Goal: Task Accomplishment & Management: Complete application form

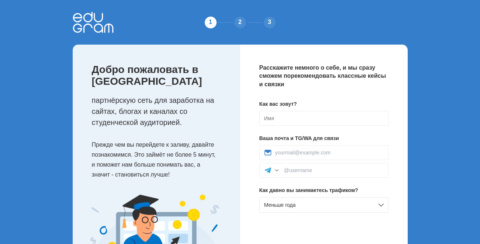
scroll to position [58, 0]
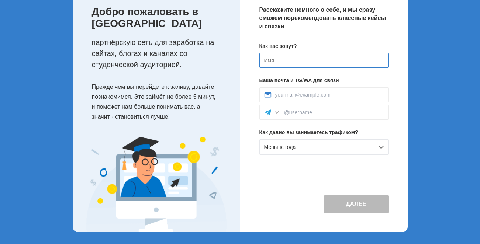
click at [283, 63] on input at bounding box center [324, 60] width 129 height 15
type input "Y"
type input "[PERSON_NAME]"
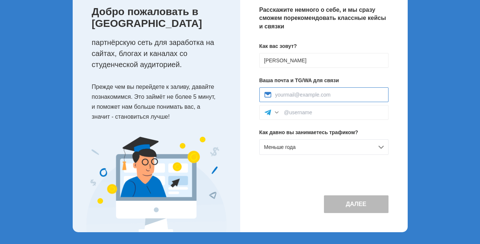
click at [294, 95] on input at bounding box center [329, 95] width 109 height 6
type input "fazannail@yandex.ru"
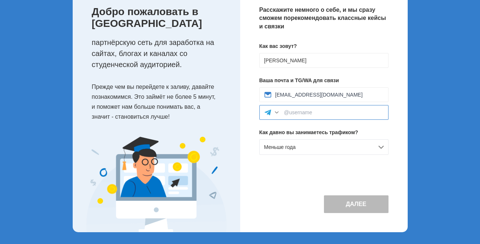
click at [319, 114] on input at bounding box center [334, 113] width 100 height 6
click at [279, 175] on div "Расскажите немного о себе, и мы сразу сможем порекомендовать классные кейсы и с…" at bounding box center [324, 110] width 168 height 246
click at [299, 145] on div "Меньше года" at bounding box center [324, 148] width 129 height 16
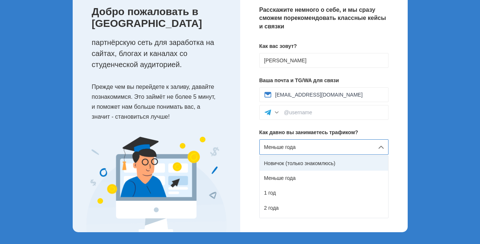
click at [302, 163] on div "Новичок (только знакомлюсь)" at bounding box center [324, 163] width 128 height 15
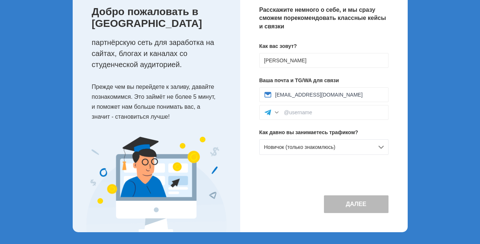
click at [354, 208] on button "Далее" at bounding box center [356, 205] width 65 height 18
click at [276, 113] on div at bounding box center [276, 112] width 7 height 7
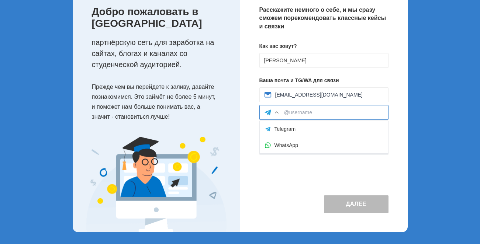
click at [295, 113] on input at bounding box center [334, 113] width 100 height 6
click at [312, 113] on input at bounding box center [334, 113] width 100 height 6
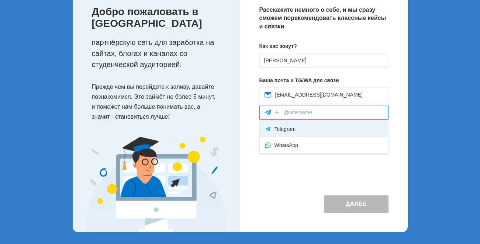
paste input "@faizullinnail"
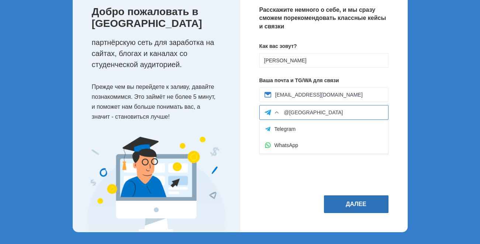
type input "@faizullinnail"
click at [359, 204] on button "Далее" at bounding box center [356, 205] width 65 height 18
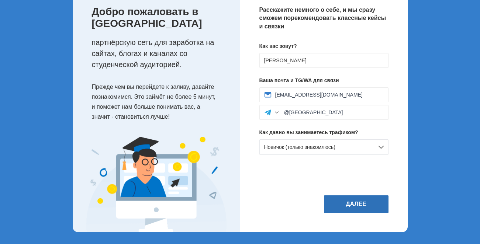
scroll to position [0, 0]
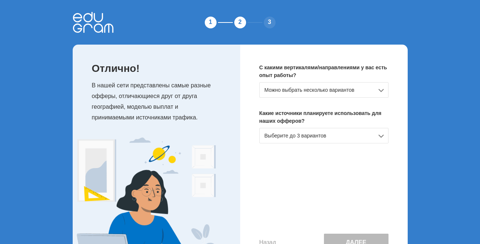
click at [341, 90] on div "Можно выбрать несколько вариантов" at bounding box center [324, 90] width 129 height 16
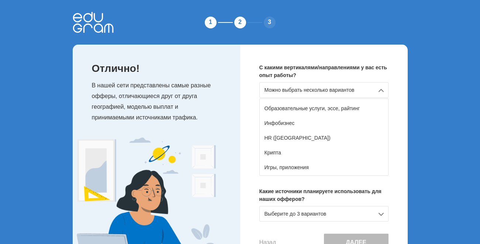
scroll to position [103, 0]
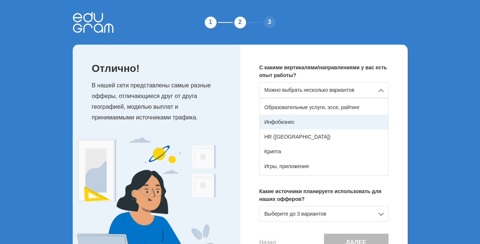
click at [289, 120] on div "Инфобизнес" at bounding box center [324, 122] width 128 height 15
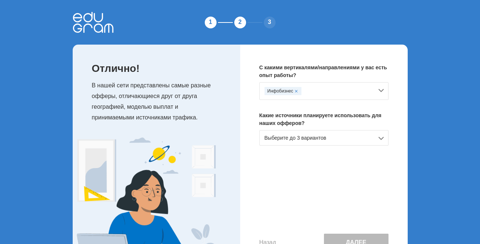
click at [352, 137] on div "Выберите до 3 вариантов" at bounding box center [324, 138] width 129 height 16
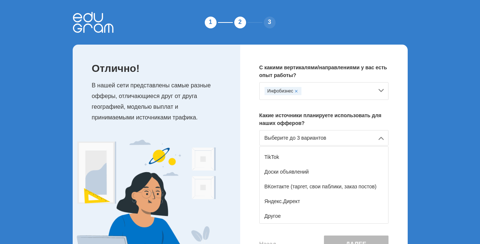
scroll to position [37, 0]
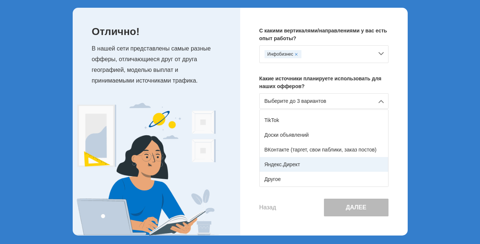
click at [295, 165] on div "Яндекс.Директ" at bounding box center [324, 164] width 128 height 15
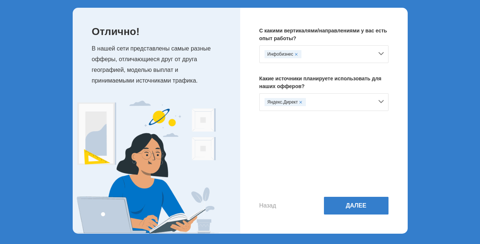
click at [325, 100] on div "Яндекс.Директ" at bounding box center [319, 102] width 109 height 8
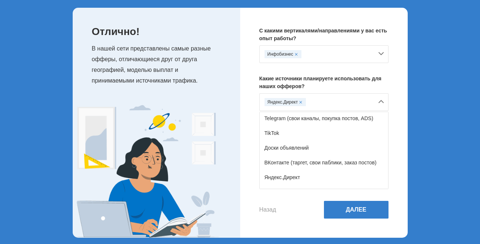
scroll to position [121, 0]
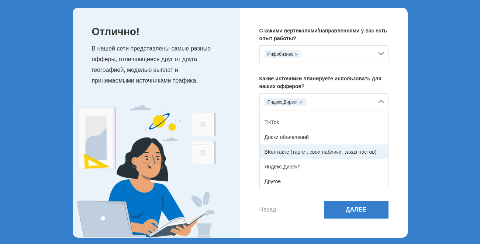
click at [326, 152] on div "ВКонтакте (таргет, свои паблики, заказ постов)" at bounding box center [324, 152] width 128 height 15
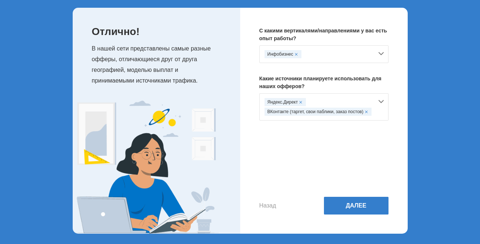
click at [346, 53] on div "Инфобизнес" at bounding box center [319, 54] width 109 height 8
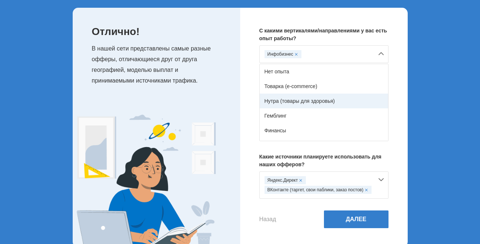
scroll to position [0, 0]
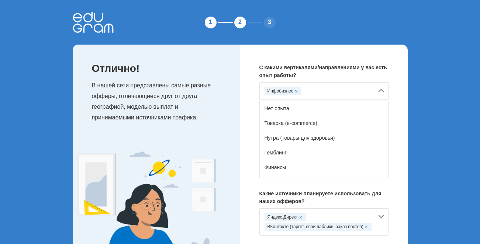
click at [398, 114] on div "С какими вертикалями/направлениями у вас есть опыт работы? Инфобизнес Нет опыта…" at bounding box center [324, 165] width 168 height 240
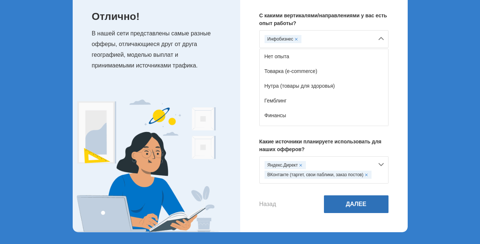
click at [354, 207] on button "Далее" at bounding box center [356, 205] width 65 height 18
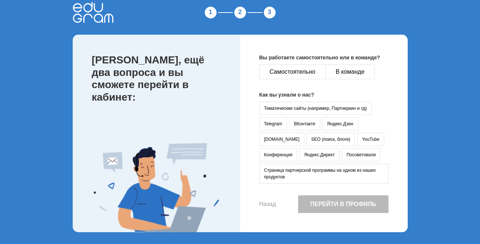
scroll to position [10, 0]
click at [303, 73] on button "Самостоятельно" at bounding box center [293, 72] width 66 height 15
click at [299, 110] on button "Тематические сайты (например, Партнеркин и тд)" at bounding box center [316, 108] width 113 height 13
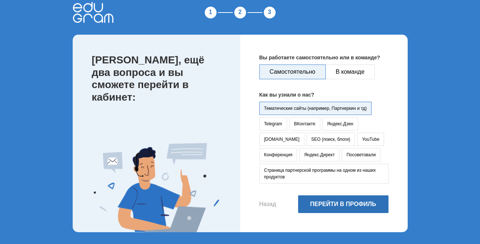
click at [341, 203] on button "Перейти в профиль" at bounding box center [343, 205] width 90 height 18
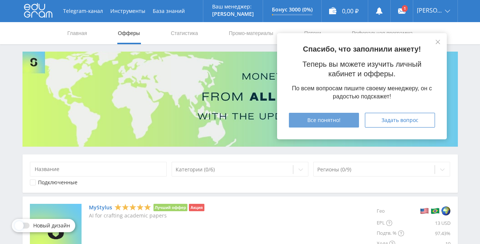
click at [345, 121] on div "Все понятно!" at bounding box center [324, 120] width 52 height 6
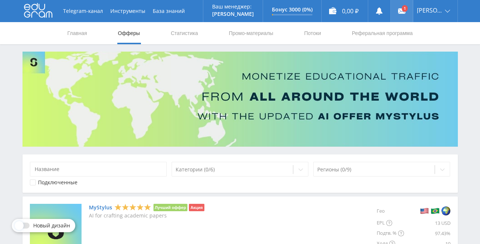
click at [406, 13] on use at bounding box center [401, 10] width 7 height 5
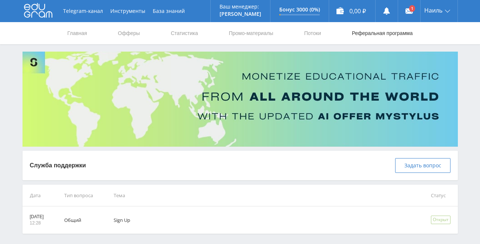
click at [381, 31] on link "Реферальная программа" at bounding box center [382, 33] width 62 height 22
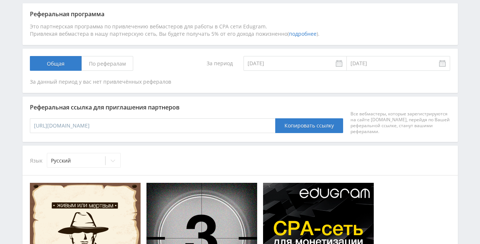
scroll to position [111, 0]
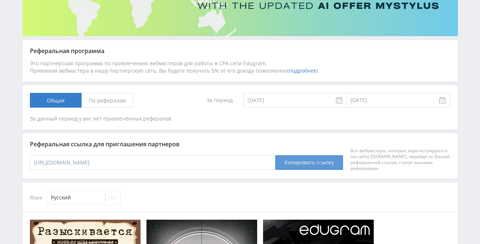
click at [292, 162] on button "Копировать ссылку" at bounding box center [309, 162] width 68 height 15
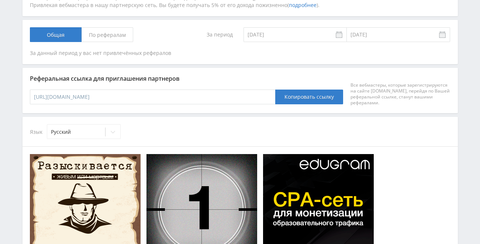
scroll to position [66, 0]
